Goal: Information Seeking & Learning: Learn about a topic

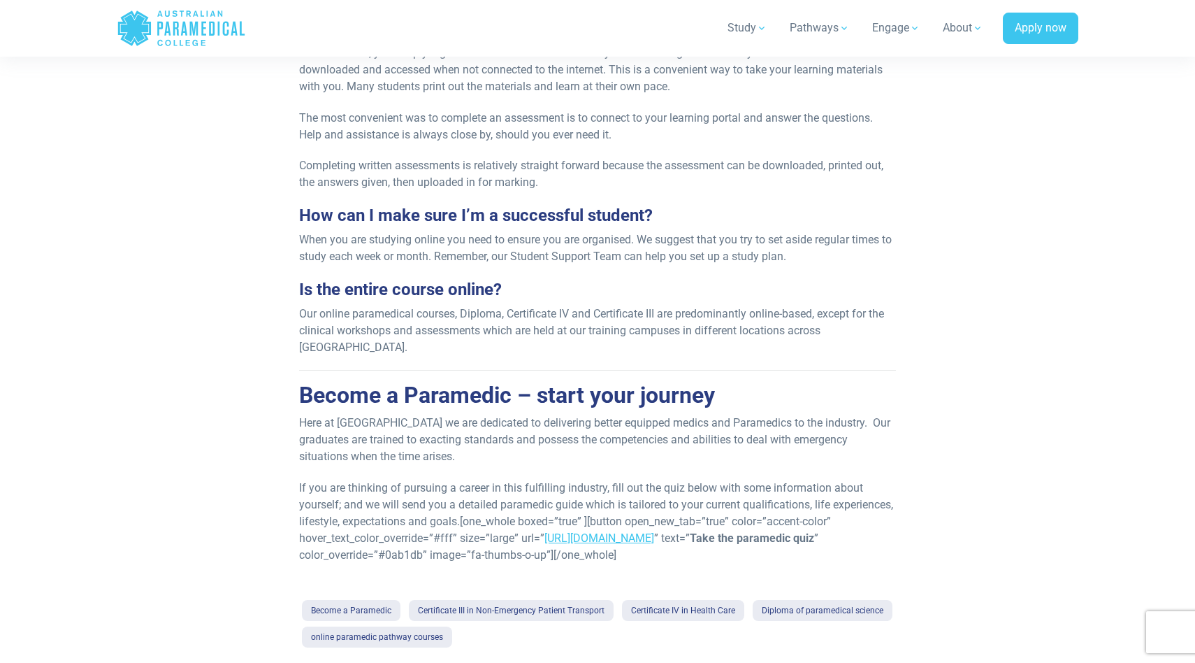
scroll to position [889, 0]
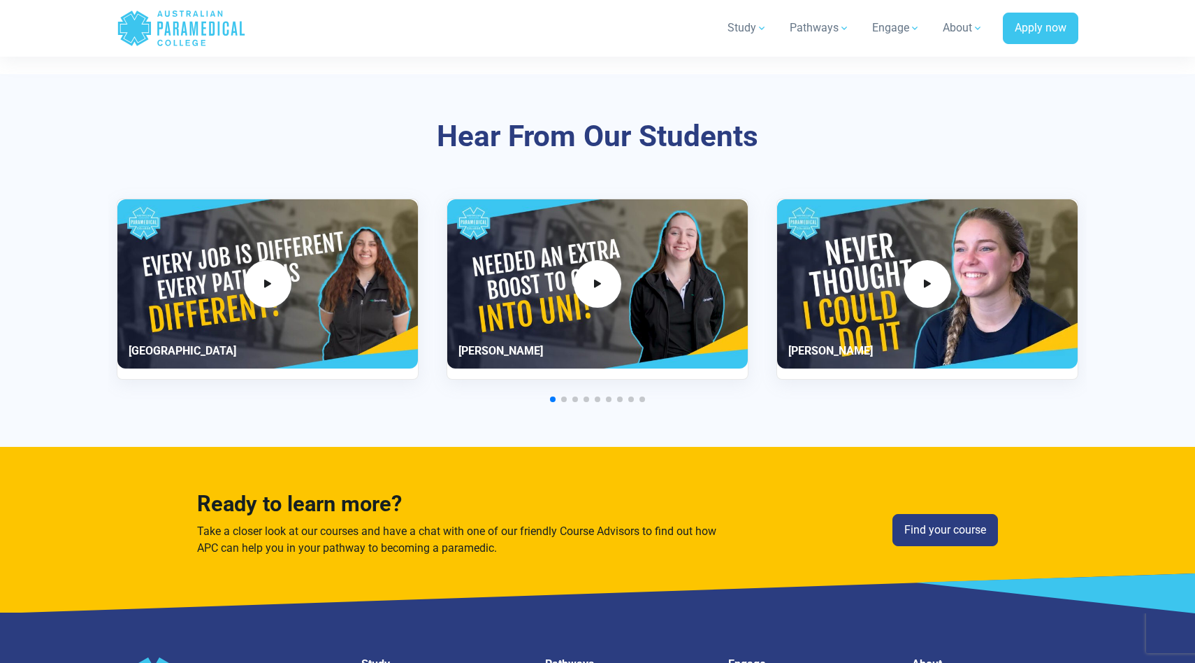
scroll to position [3290, 0]
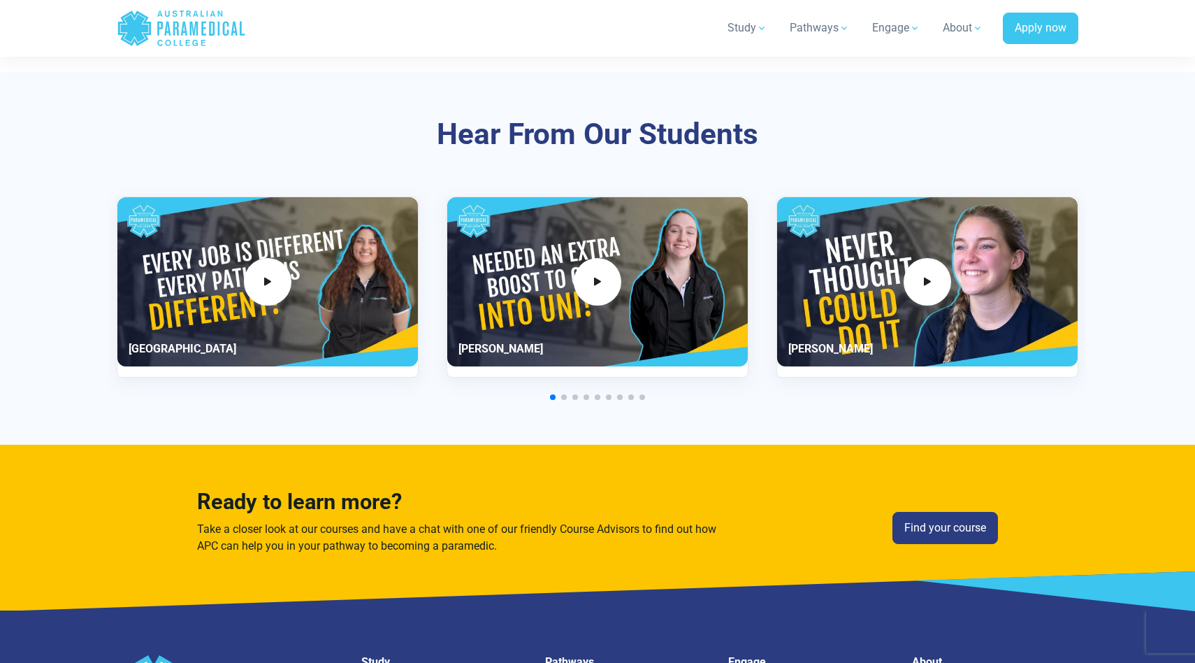
click at [563, 396] on span "Go to slide 2" at bounding box center [564, 397] width 6 height 6
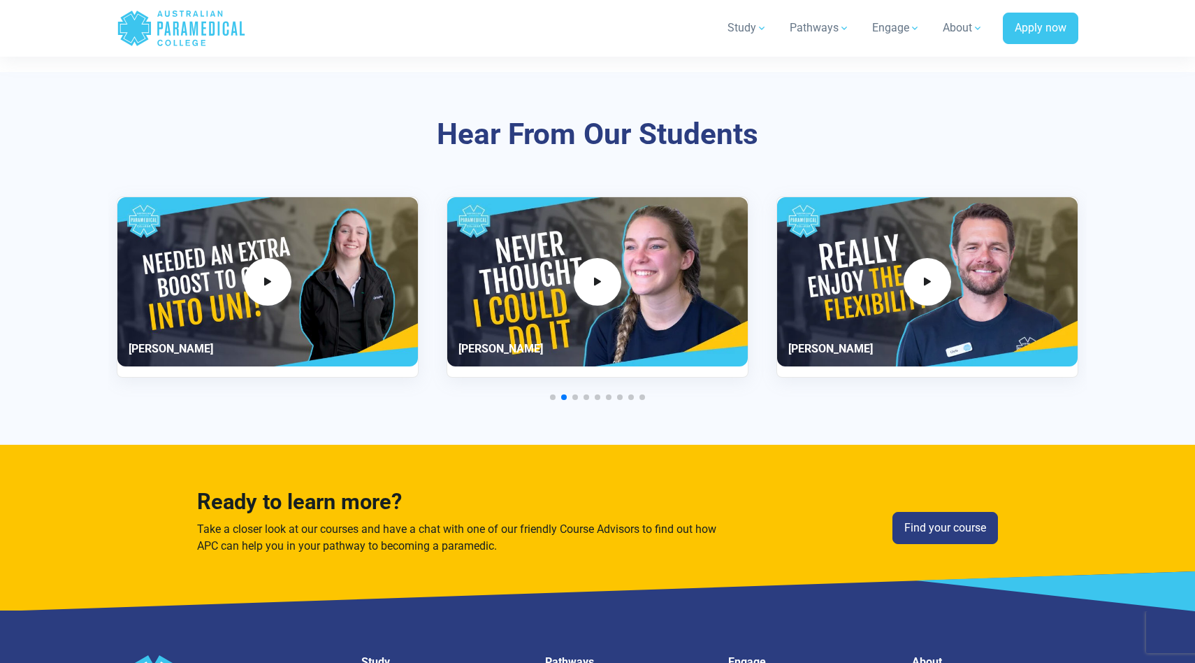
click at [571, 396] on div at bounding box center [598, 397] width 962 height 6
click at [576, 398] on span "Go to slide 3" at bounding box center [576, 397] width 6 height 6
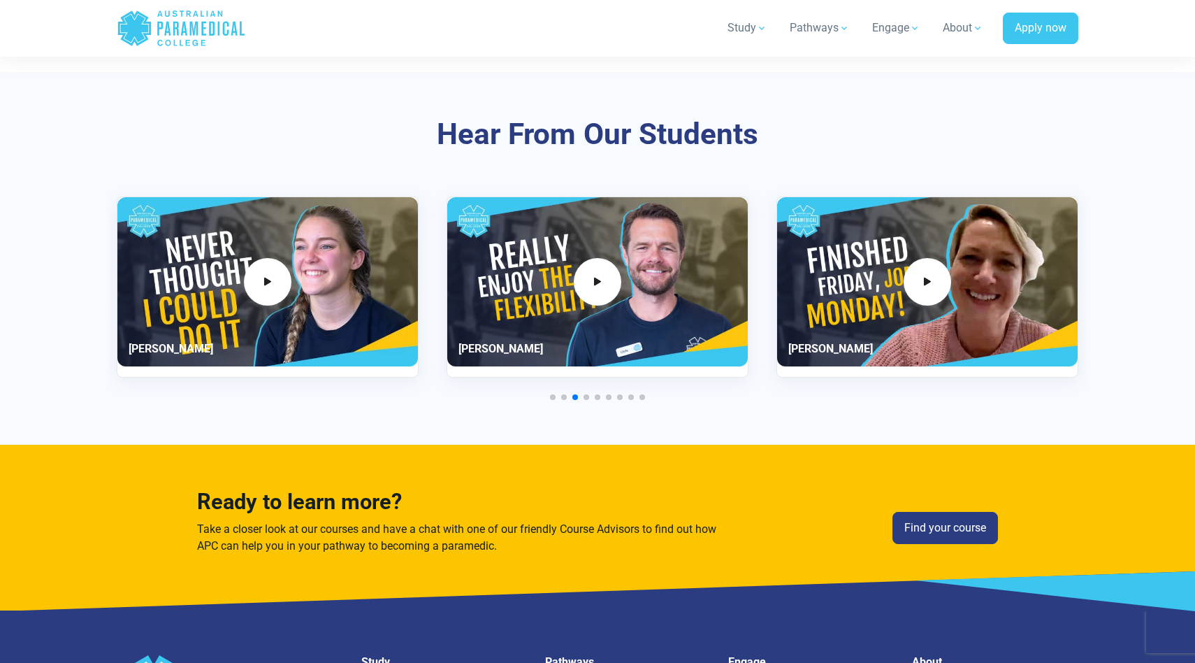
click at [583, 398] on div at bounding box center [598, 397] width 962 height 6
click at [591, 397] on div at bounding box center [598, 397] width 962 height 6
click at [596, 398] on span "Go to slide 5" at bounding box center [598, 397] width 6 height 6
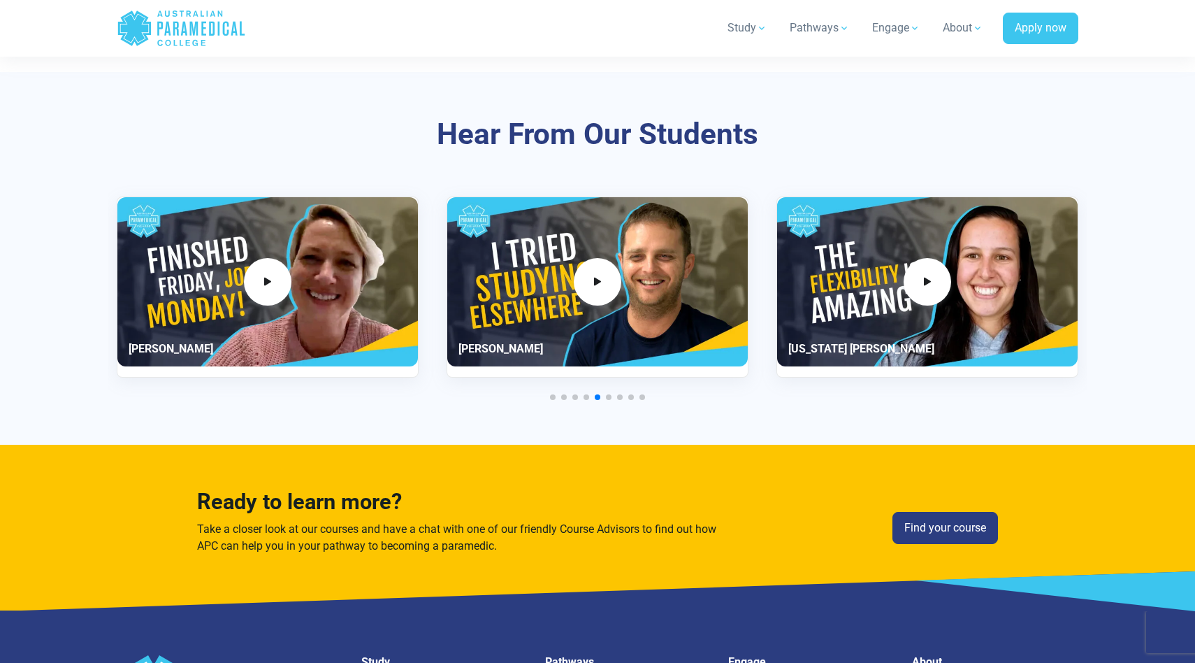
click at [617, 401] on div "Hear From Our Students Paris" at bounding box center [597, 258] width 979 height 373
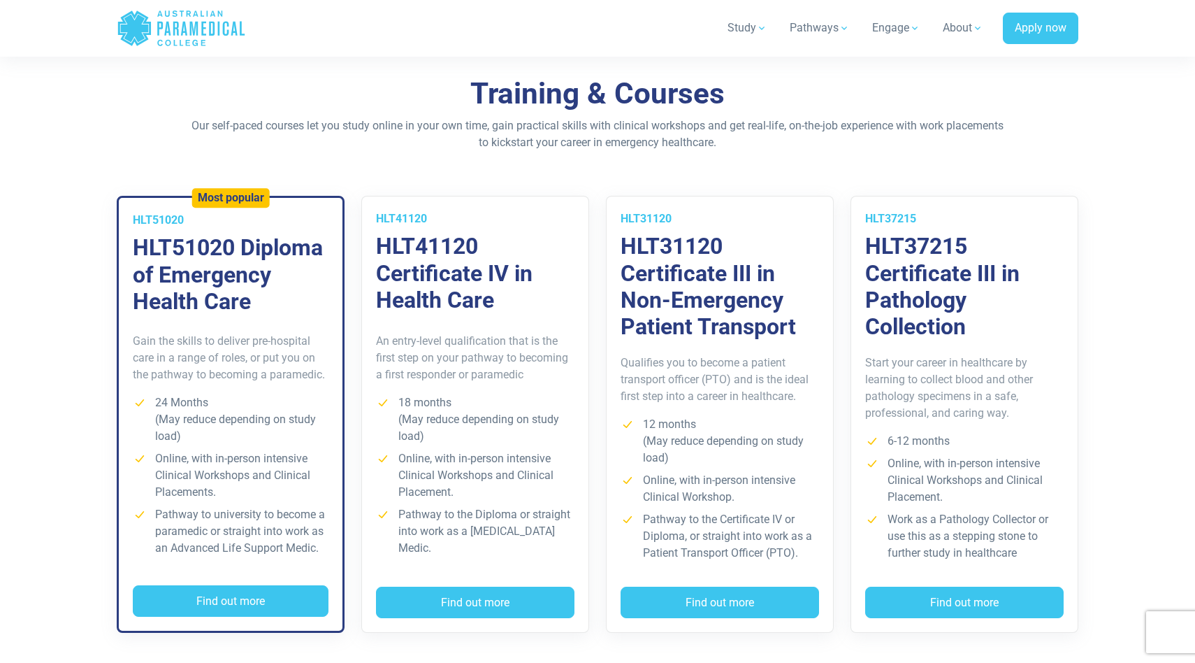
scroll to position [922, 0]
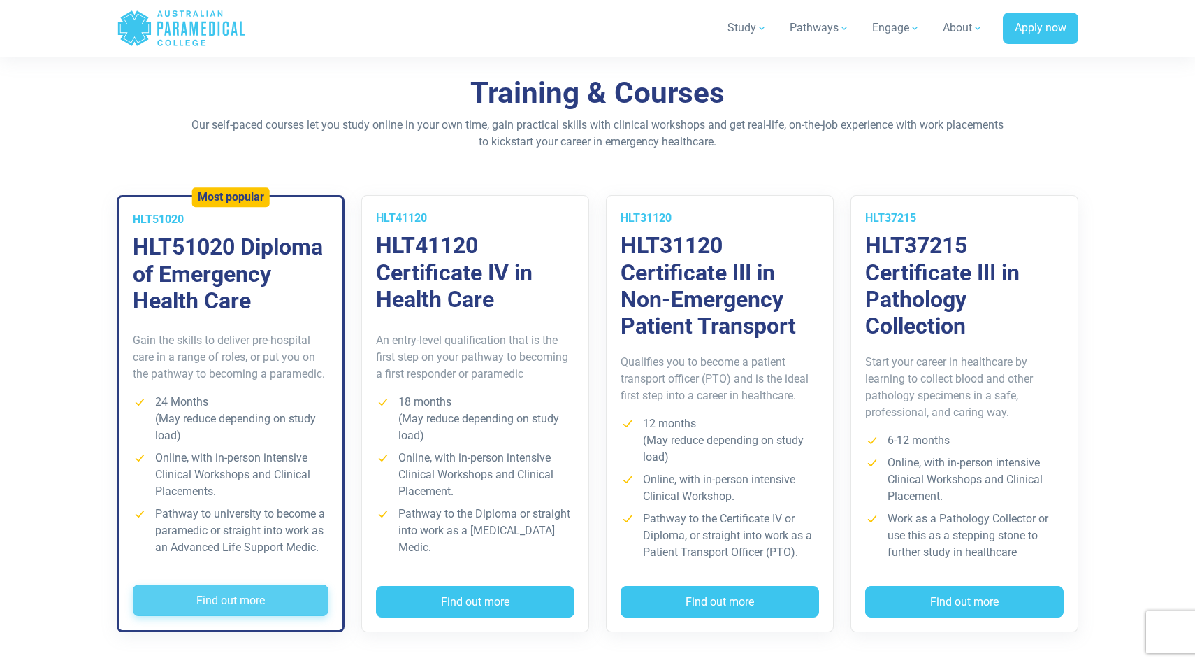
click at [245, 591] on button "Find out more" at bounding box center [231, 600] width 196 height 32
